Goal: Information Seeking & Learning: Check status

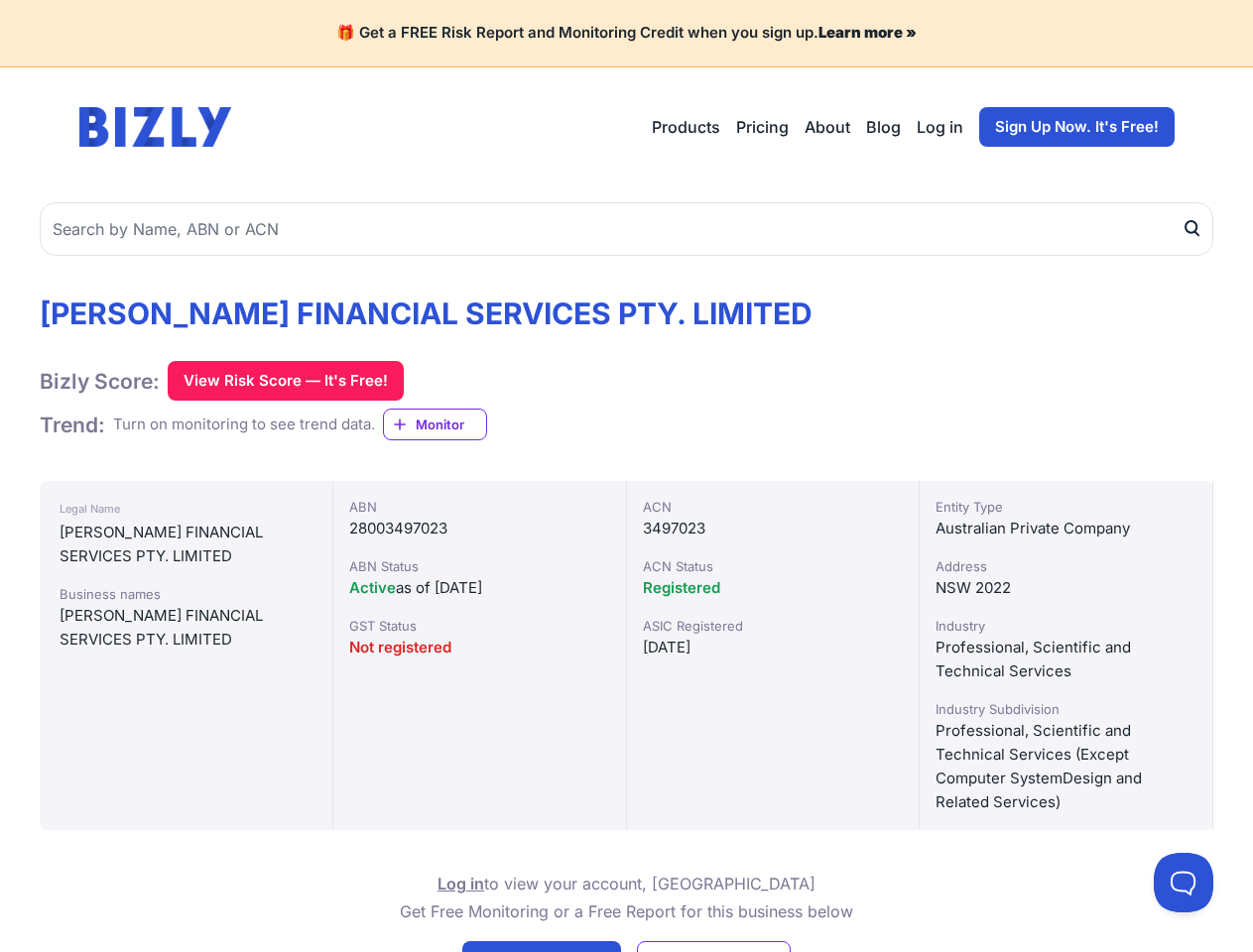
click at [626, 230] on input "text" at bounding box center [626, 230] width 1174 height 54
click at [284, 381] on button "View Risk Score — It's Free!" at bounding box center [286, 381] width 236 height 40
click at [443, 424] on span "Monitor" at bounding box center [450, 424] width 71 height 20
click at [543, 946] on link "Free Report Get Free Report" at bounding box center [542, 959] width 159 height 36
click at [714, 946] on link "Monitor Free Monitor For Free" at bounding box center [713, 959] width 154 height 36
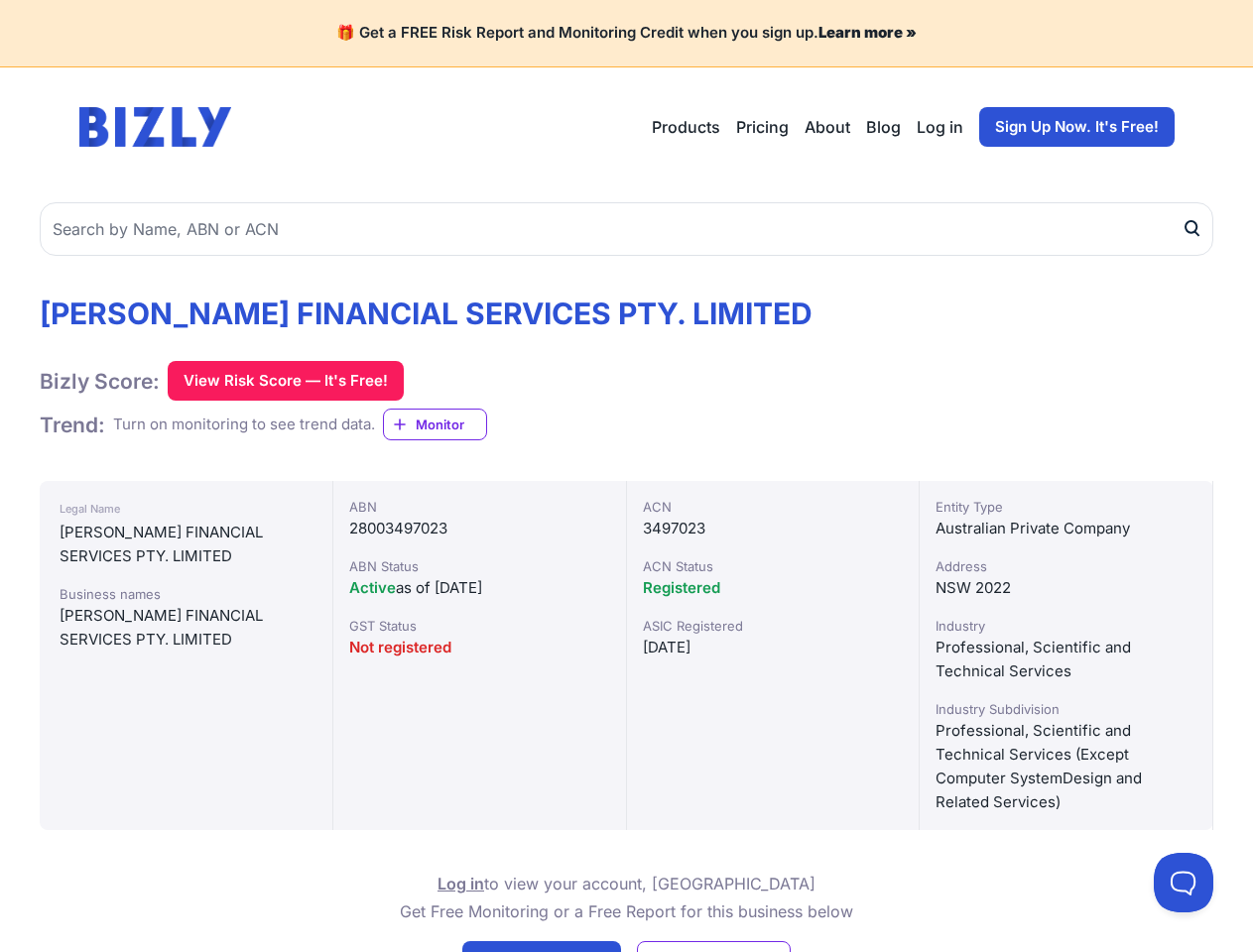
click at [1183, 882] on button at bounding box center [1183, 882] width 60 height 60
